Goal: Transaction & Acquisition: Purchase product/service

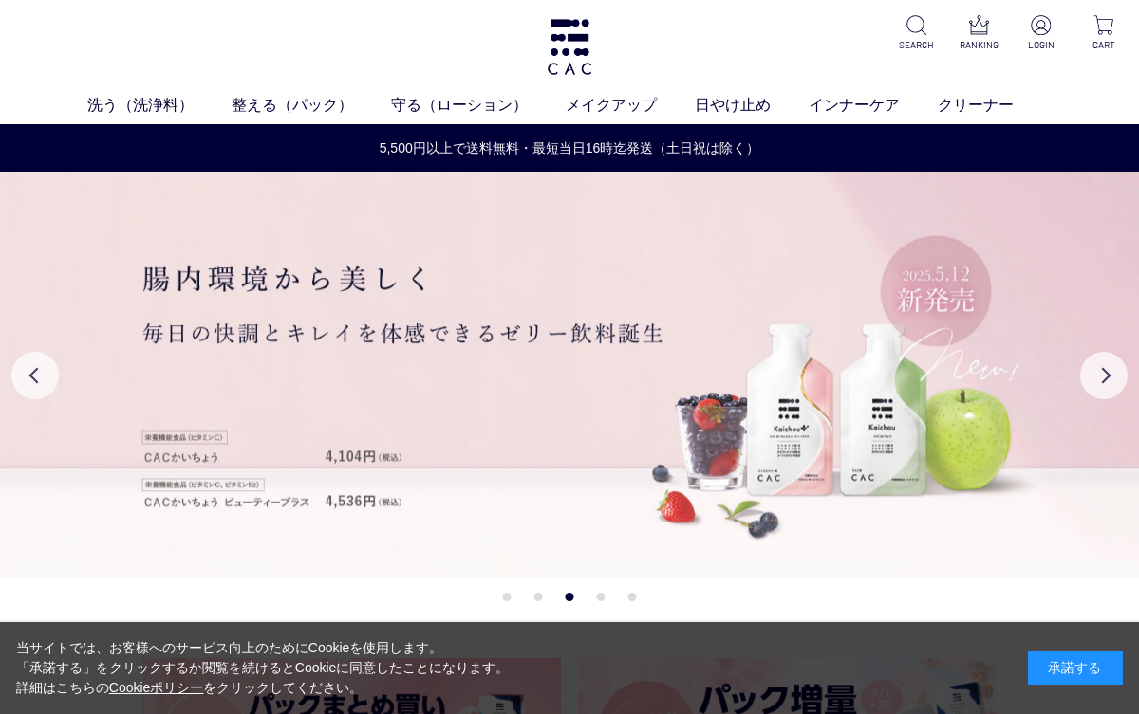
click at [139, 112] on link "洗う（洗浄料）" at bounding box center [159, 105] width 144 height 23
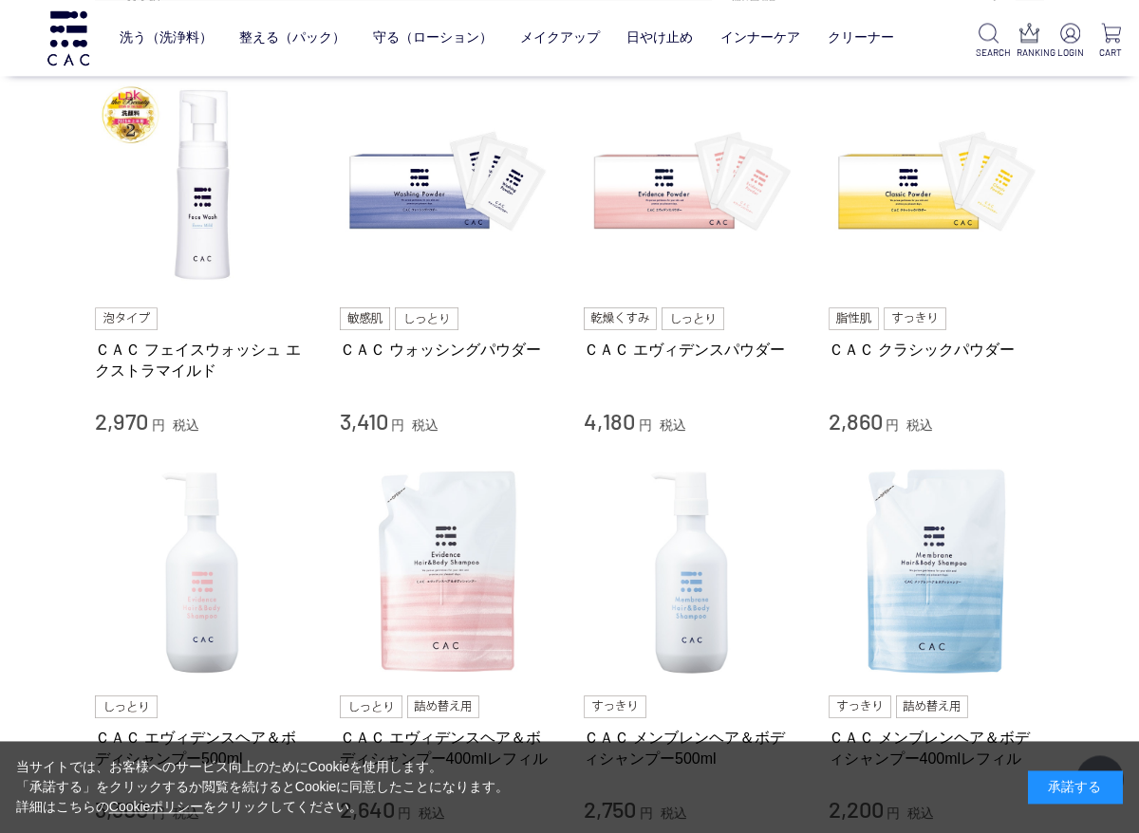
scroll to position [423, 0]
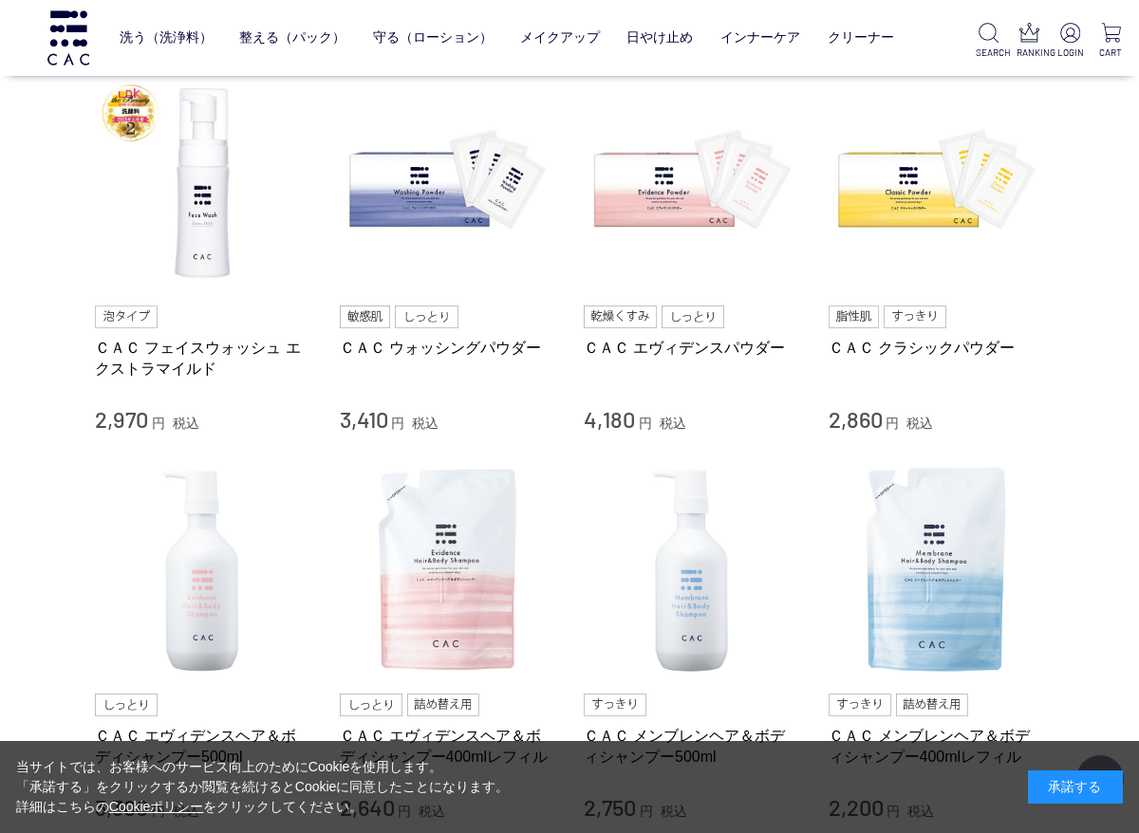
click at [199, 332] on div "ＣＡＣ フェイスウォッシュ エクストラマイルド 2,970 円 税込" at bounding box center [203, 370] width 216 height 129
click at [132, 371] on link "ＣＡＣ フェイスウォッシュ エクストラマイルド" at bounding box center [203, 358] width 216 height 41
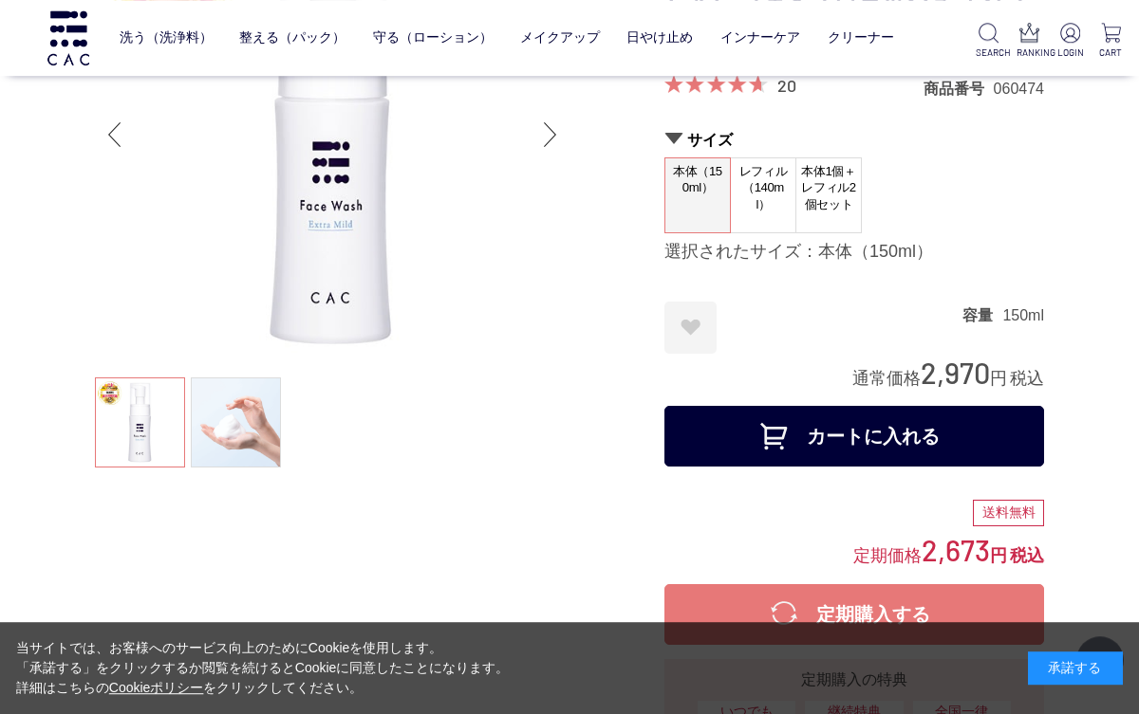
scroll to position [176, 0]
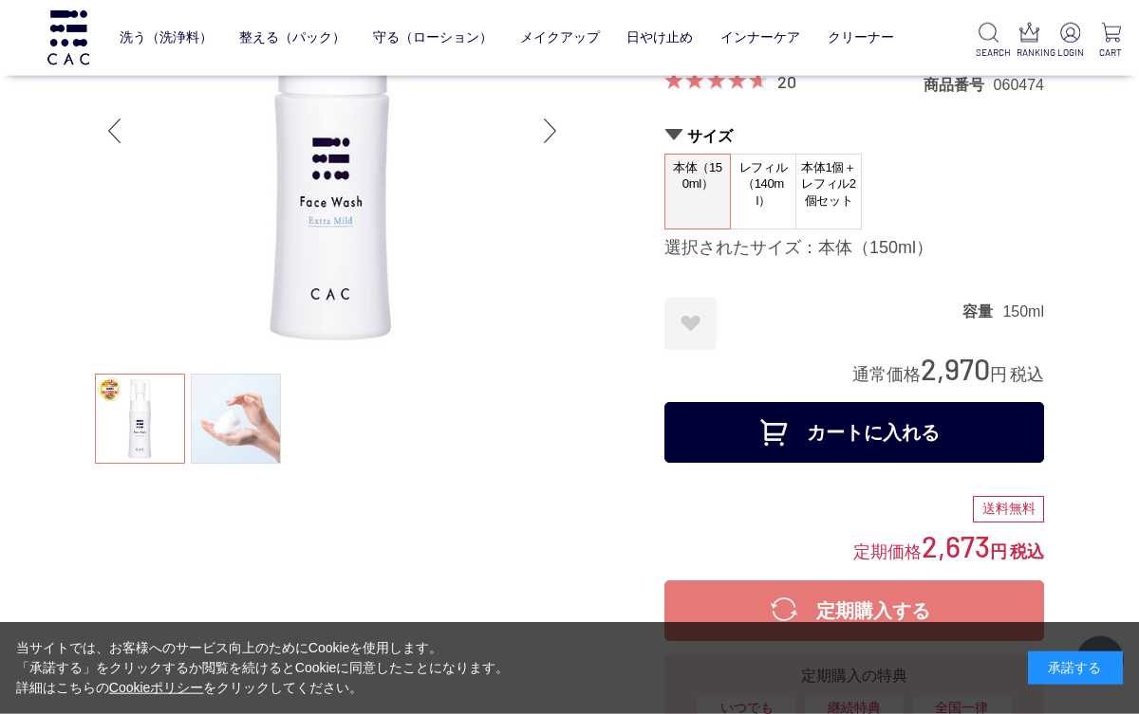
click at [829, 202] on span "本体1個＋レフィル2個セット" at bounding box center [828, 185] width 65 height 60
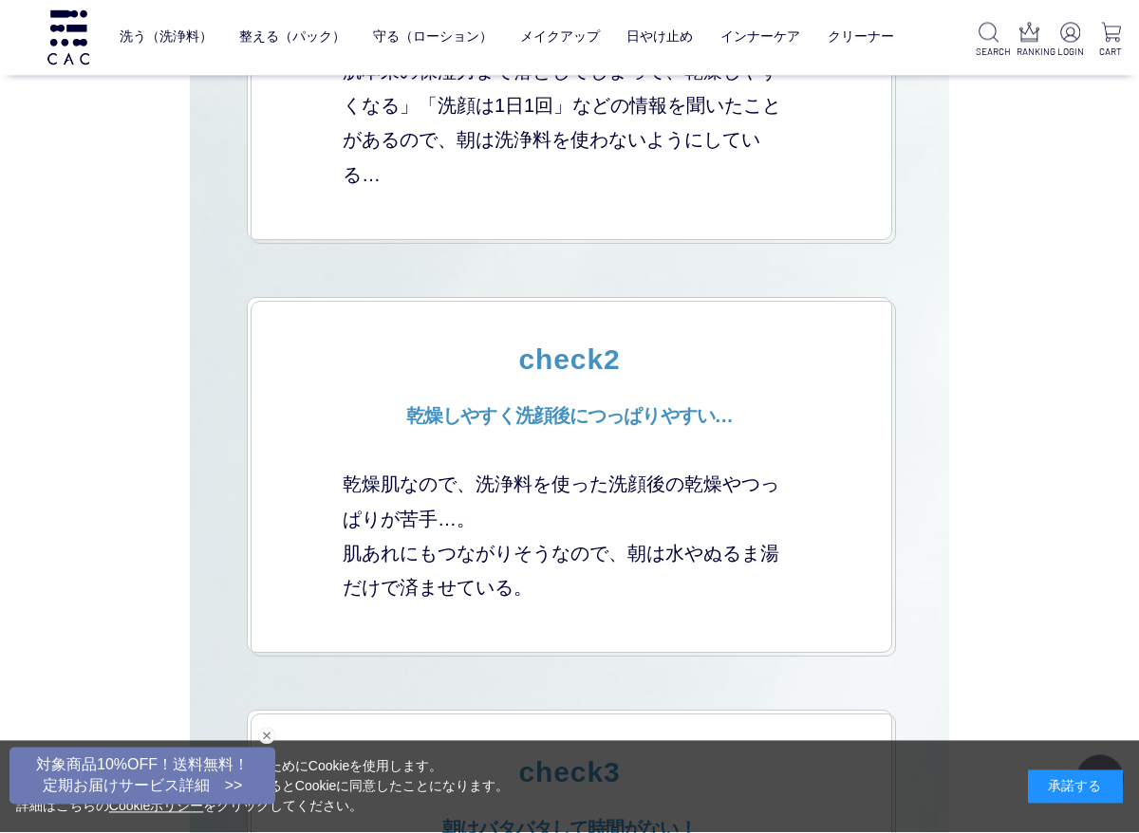
scroll to position [4339, 0]
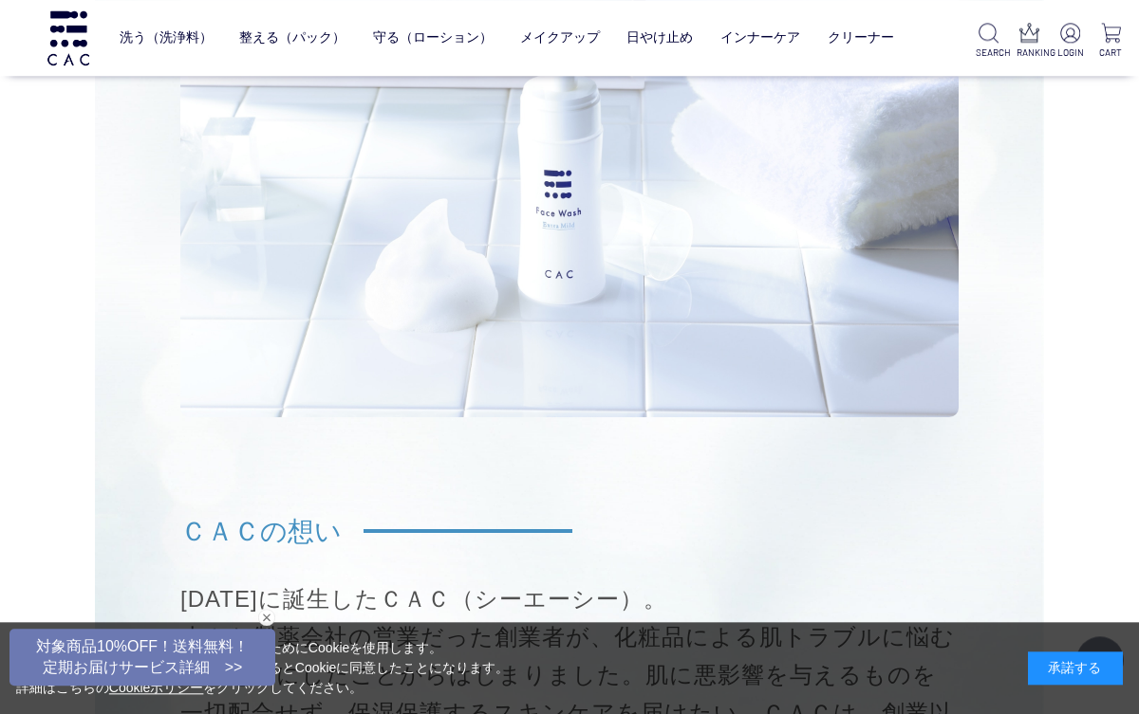
scroll to position [13137, 0]
